Goal: Download file/media

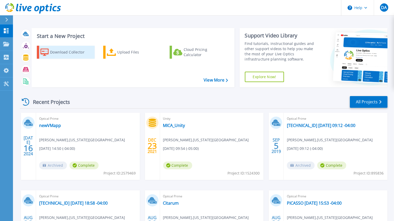
click at [61, 53] on div "Download Collector" at bounding box center [71, 52] width 42 height 10
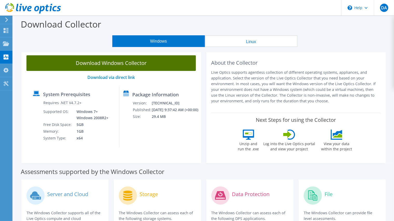
click at [140, 64] on link "Download Windows Collector" at bounding box center [110, 63] width 169 height 16
